Goal: Check status

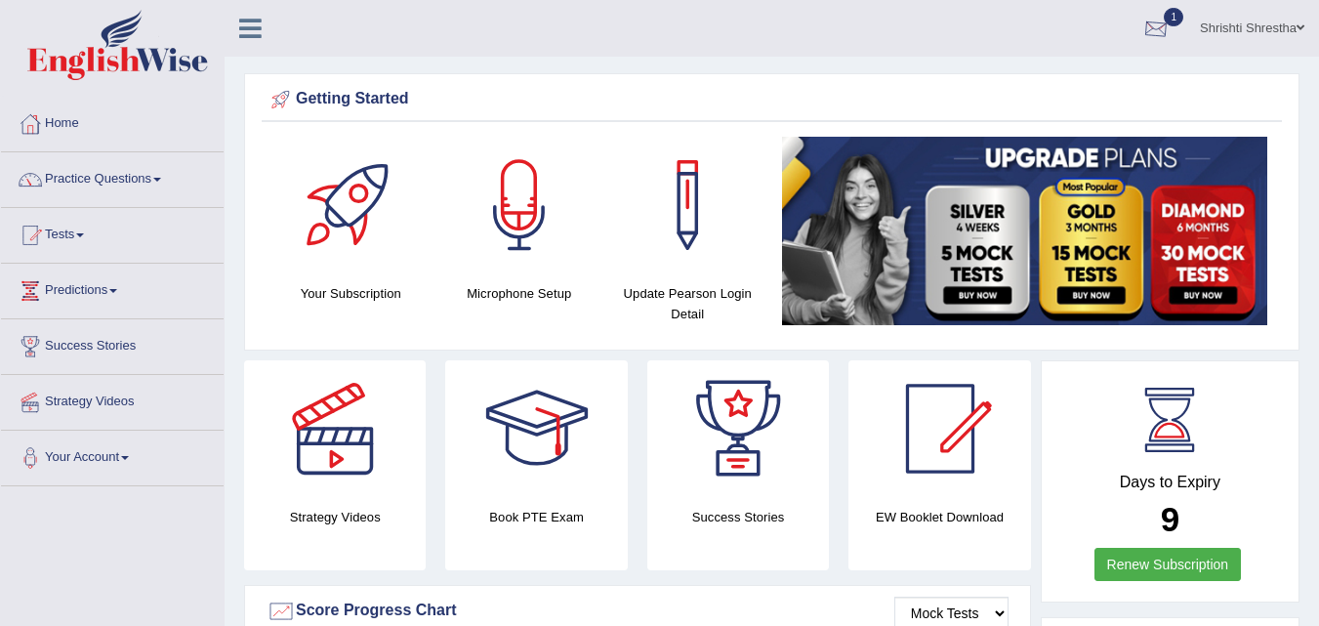
click at [1159, 36] on div at bounding box center [1156, 29] width 29 height 29
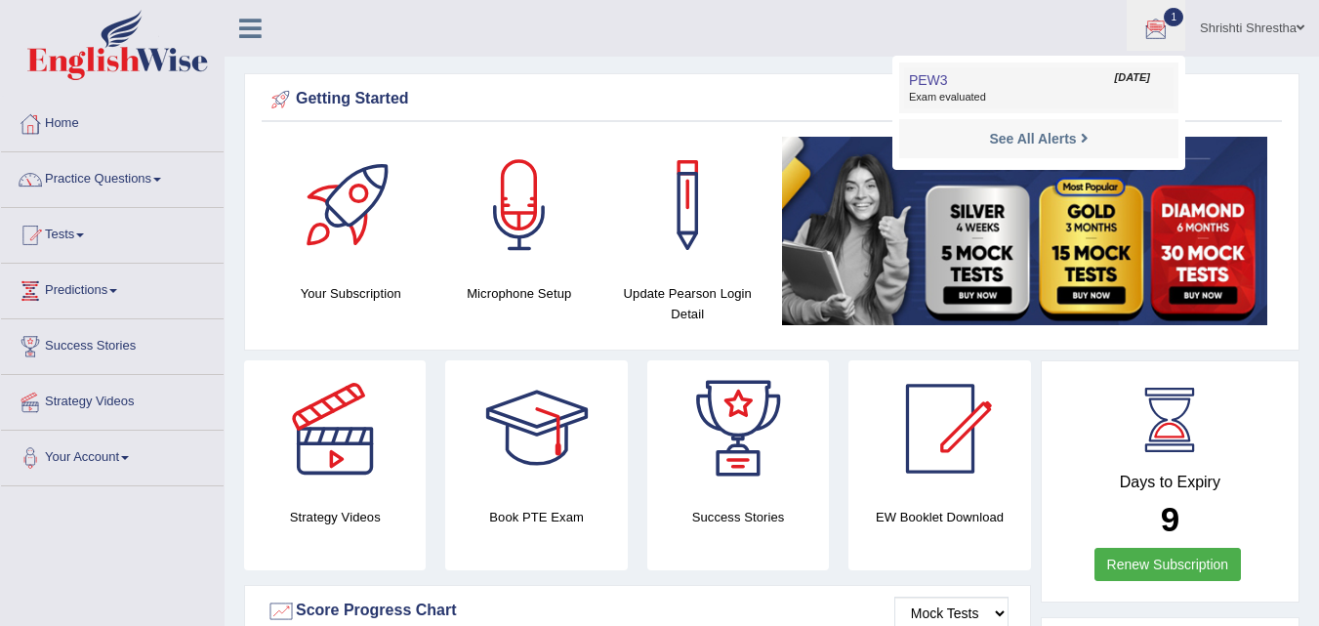
click at [984, 99] on span "Exam evaluated" at bounding box center [1039, 98] width 260 height 16
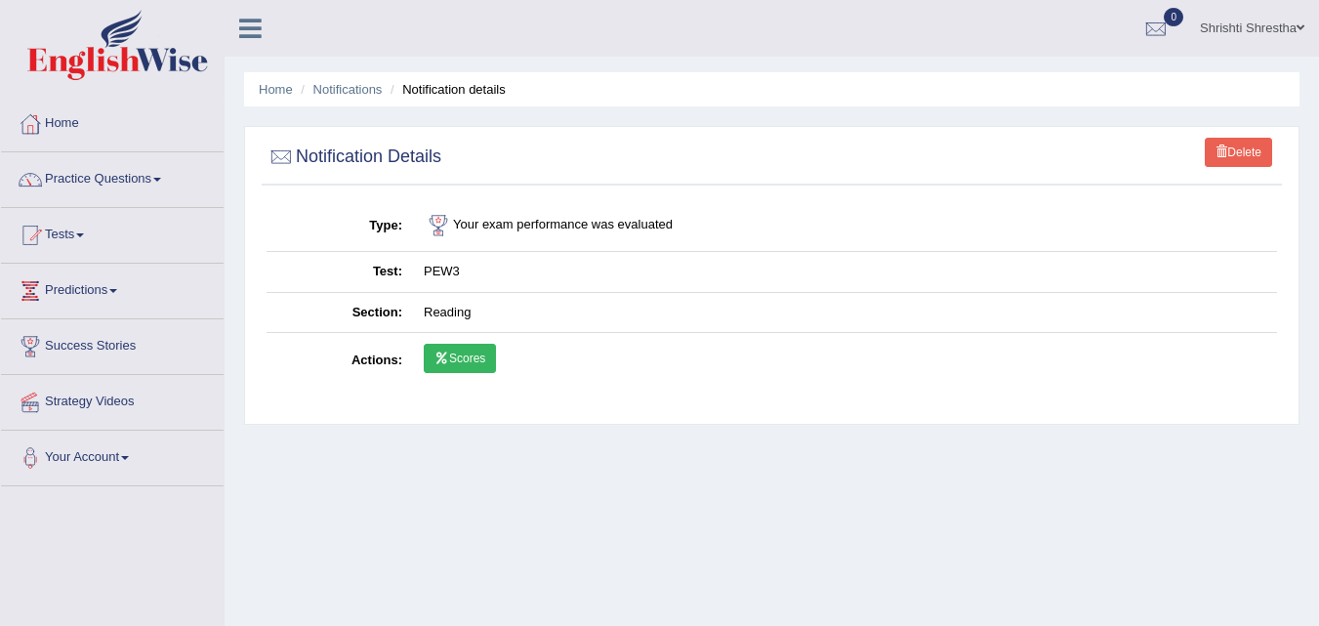
click at [462, 362] on link "Scores" at bounding box center [460, 358] width 72 height 29
